Goal: Register for event/course

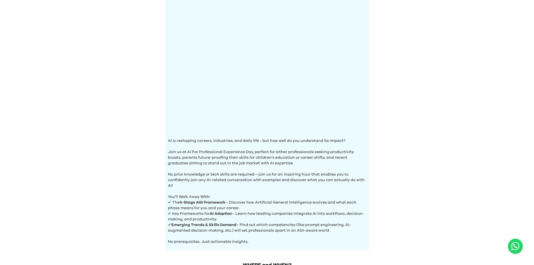
scroll to position [24, 0]
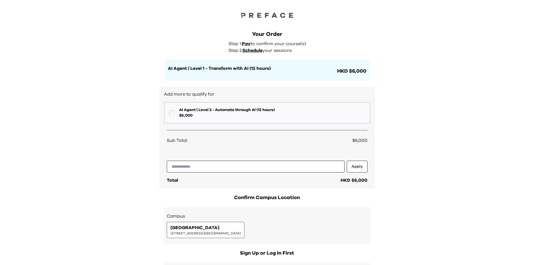
click at [175, 110] on button "AI Agent | Level 2 - Automate through AI (12 hours) $ 6,000" at bounding box center [267, 112] width 206 height 21
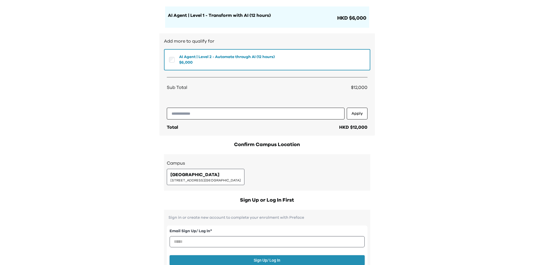
scroll to position [56, 0]
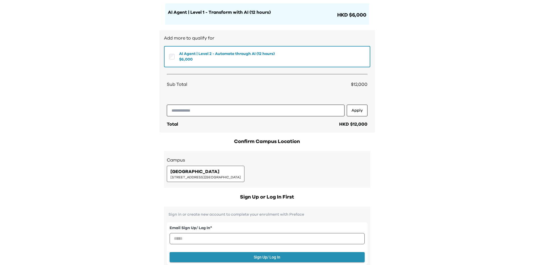
click at [241, 176] on span "5/F, The Sharp, 11 Sharp Street East, Causeway Bay | 銅鑼灣霎東街11號The Sharp 5樓" at bounding box center [205, 177] width 70 height 4
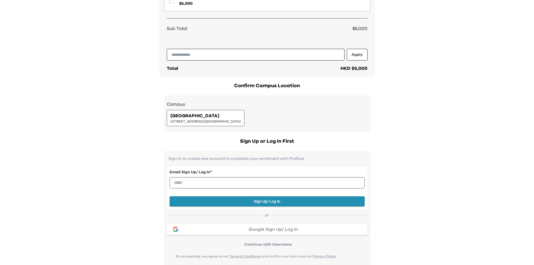
scroll to position [0, 0]
